Goal: Answer question/provide support

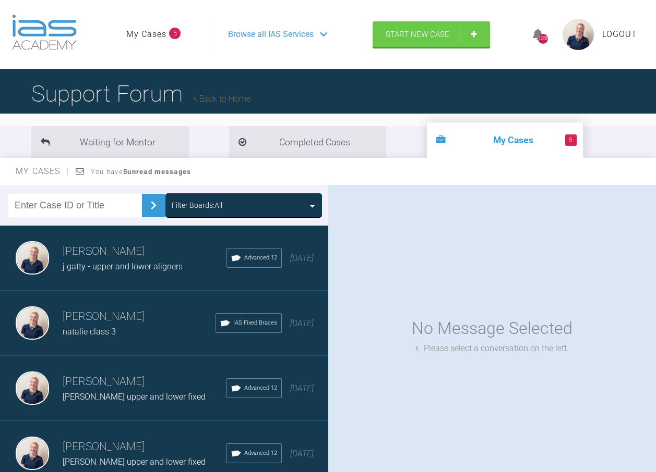
click at [227, 200] on div "Filter Boards: All" at bounding box center [244, 205] width 144 height 11
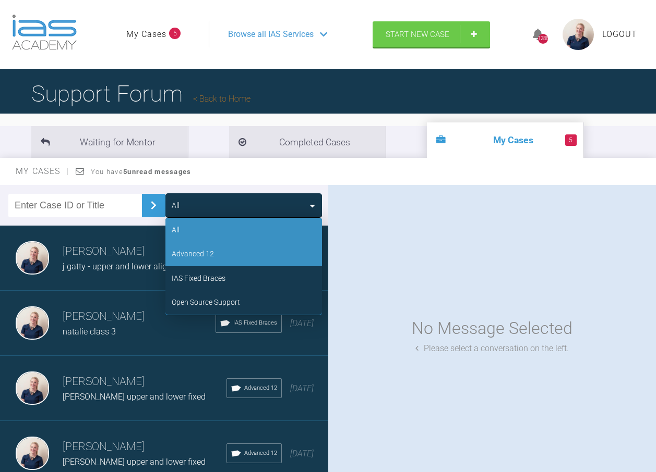
click at [228, 252] on div "Advanced 12" at bounding box center [243, 254] width 156 height 24
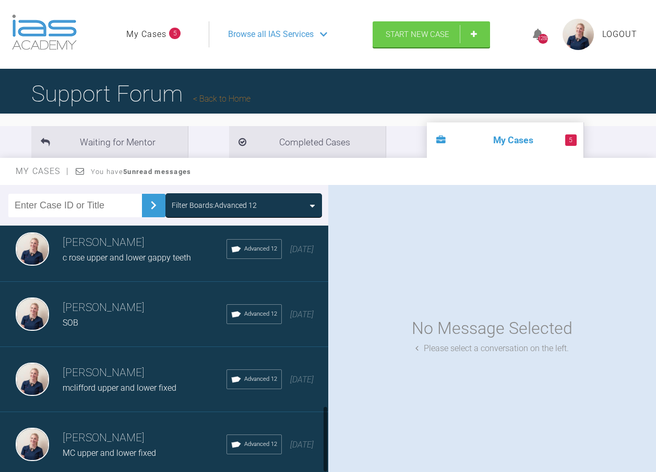
scroll to position [678, 0]
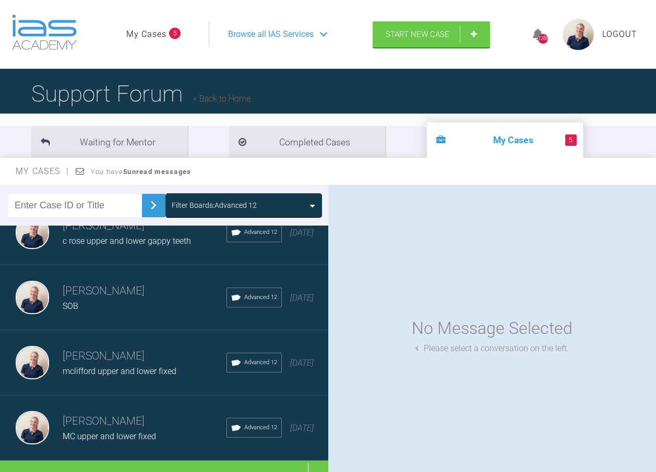
click at [134, 246] on span "c rose upper and lower gappy teeth" at bounding box center [127, 241] width 128 height 10
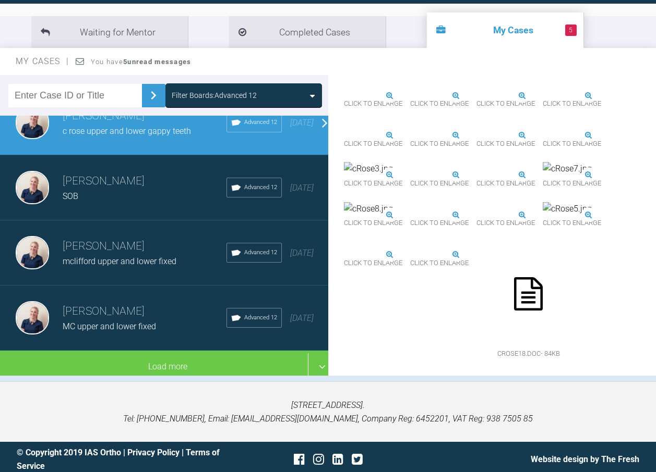
scroll to position [115, 0]
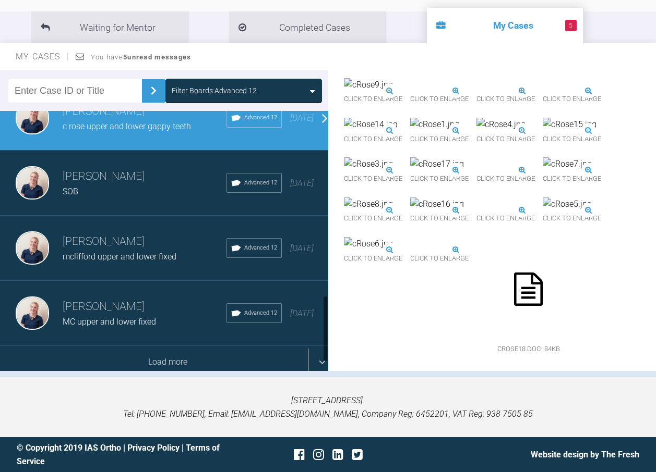
click at [137, 346] on div "Load more" at bounding box center [168, 362] width 336 height 32
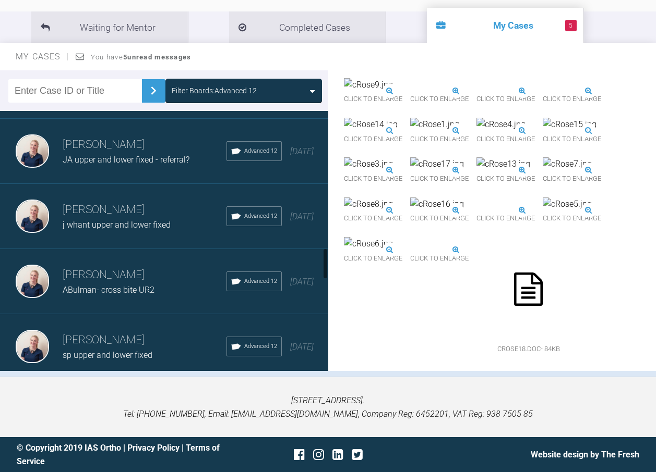
scroll to position [1111, 0]
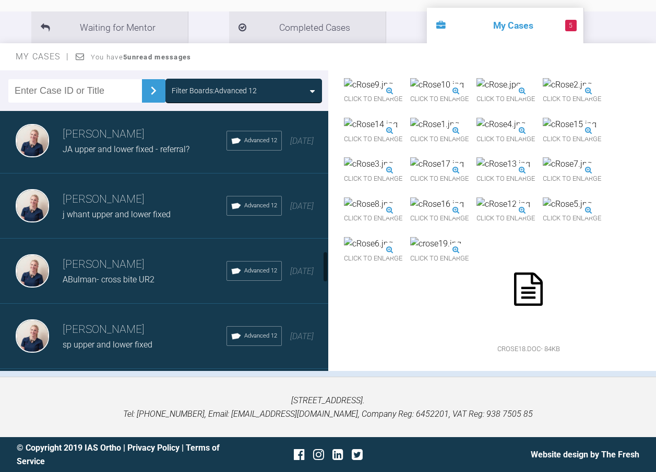
click at [108, 223] on div "[PERSON_NAME] j whant upper and lower fixed Advanced 12 [DATE]" at bounding box center [168, 206] width 336 height 65
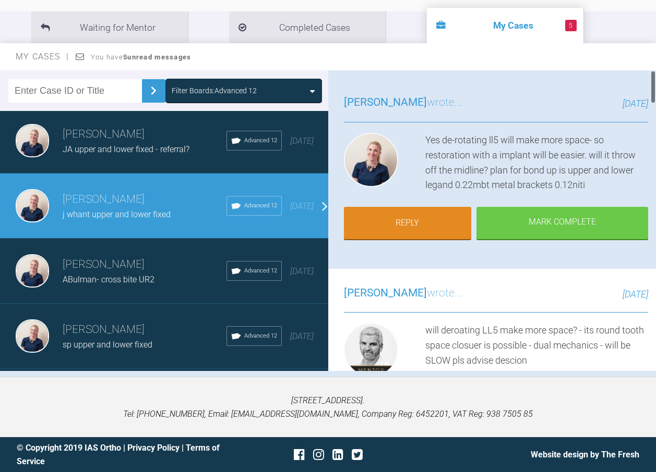
scroll to position [0, 0]
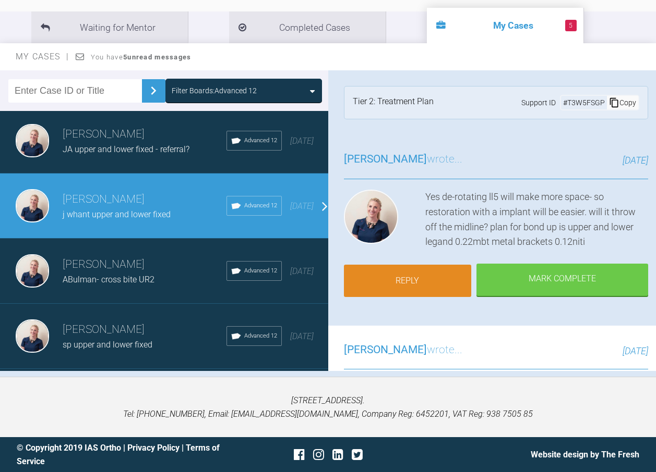
click at [435, 280] on link "Reply" at bounding box center [408, 281] width 128 height 32
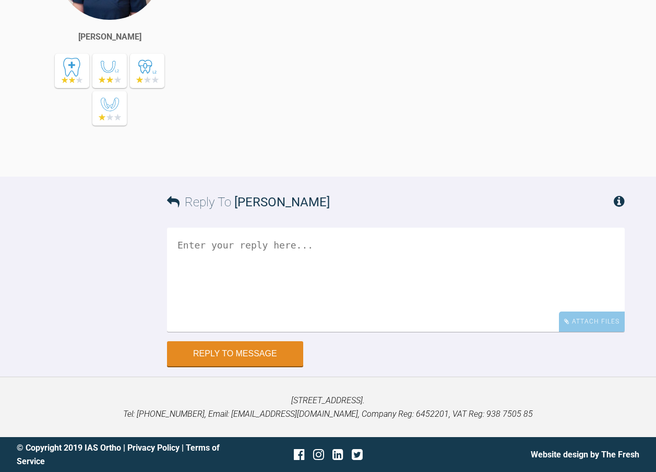
scroll to position [3141, 0]
